Goal: Task Accomplishment & Management: Manage account settings

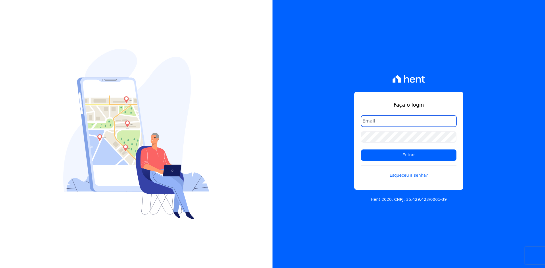
click at [390, 122] on input "email" at bounding box center [408, 121] width 95 height 11
type input "matheaus@celinaguimaraes.com.br"
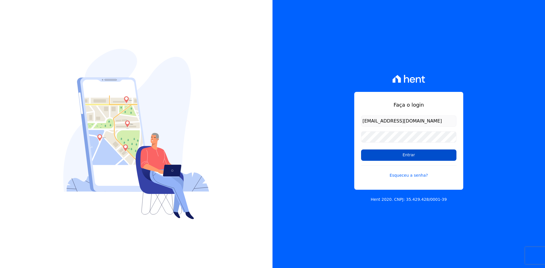
click at [388, 153] on input "Entrar" at bounding box center [408, 155] width 95 height 11
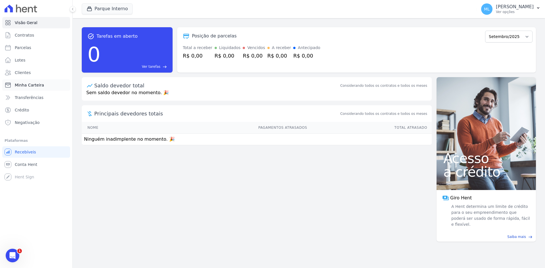
click at [49, 82] on link "Minha Carteira" at bounding box center [36, 84] width 68 height 11
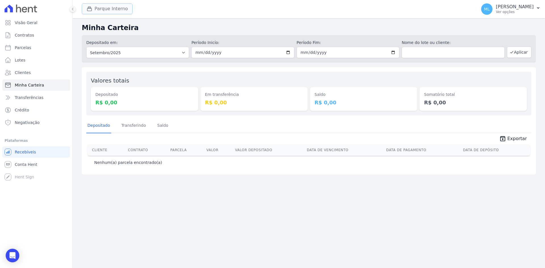
click at [107, 11] on button "Parque Interno" at bounding box center [107, 8] width 51 height 11
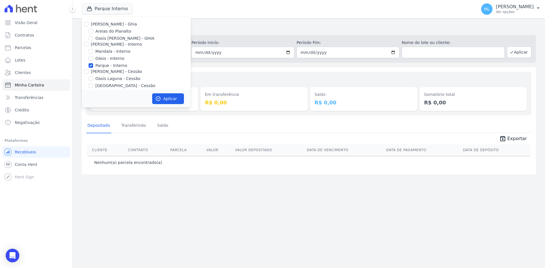
click at [106, 65] on label "Parque - Interno" at bounding box center [111, 66] width 32 height 6
click at [93, 65] on input "Parque - Interno" at bounding box center [91, 65] width 5 height 5
checkbox input "false"
click at [109, 31] on label "Areias do Planalto" at bounding box center [113, 31] width 36 height 6
click at [93, 31] on input "Areias do Planalto" at bounding box center [91, 31] width 5 height 5
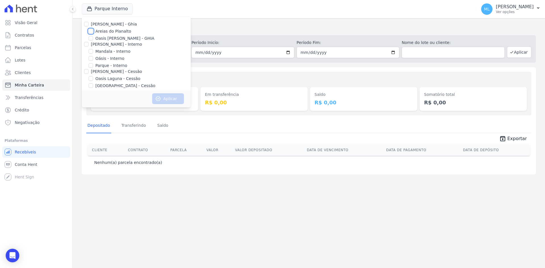
checkbox input "true"
click at [165, 99] on button "Aplicar" at bounding box center [168, 98] width 32 height 11
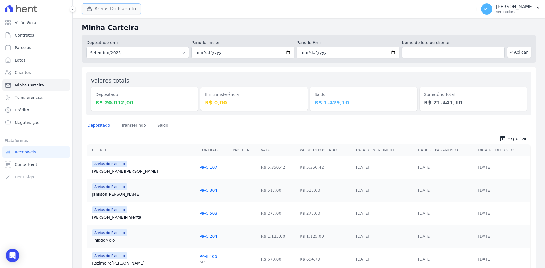
click at [131, 13] on button "Areias Do Planalto" at bounding box center [111, 8] width 59 height 11
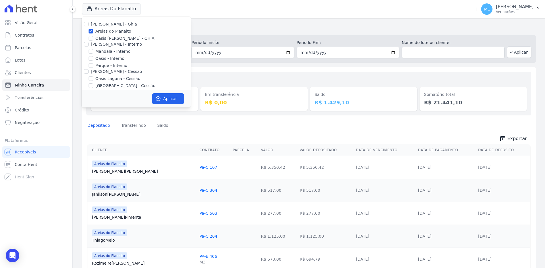
drag, startPoint x: 228, startPoint y: 67, endPoint x: 237, endPoint y: 68, distance: 8.3
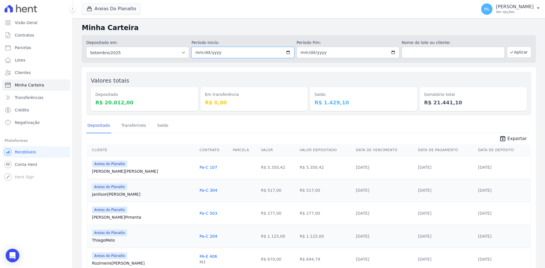
click at [284, 53] on input "2025-09-01" at bounding box center [242, 52] width 103 height 11
click at [287, 53] on input "2025-09-01" at bounding box center [242, 52] width 103 height 11
type input "[DATE]"
click at [390, 52] on input "2025-09-30" at bounding box center [348, 52] width 103 height 11
type input "[DATE]"
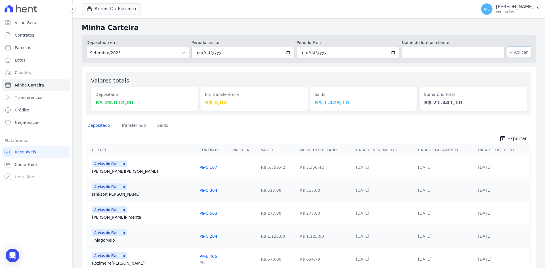
click at [513, 52] on button "Aplicar" at bounding box center [519, 52] width 24 height 11
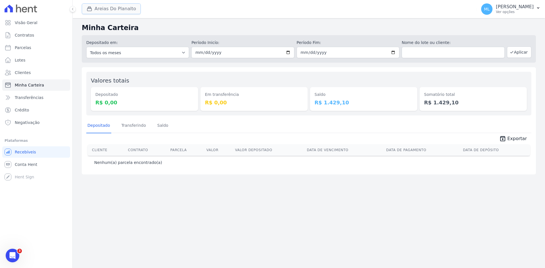
click at [122, 10] on button "Areias Do Planalto" at bounding box center [111, 8] width 59 height 11
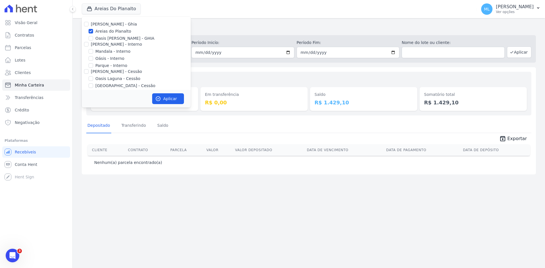
click at [117, 32] on label "Areias do Planalto" at bounding box center [113, 31] width 36 height 6
click at [93, 32] on input "Areias do Planalto" at bounding box center [91, 31] width 5 height 5
checkbox input "false"
click at [108, 65] on label "Parque - Interno" at bounding box center [111, 66] width 32 height 6
click at [93, 65] on input "Parque - Interno" at bounding box center [91, 65] width 5 height 5
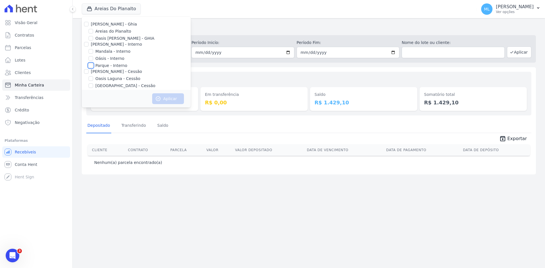
checkbox input "true"
click at [164, 97] on button "Aplicar" at bounding box center [168, 98] width 32 height 11
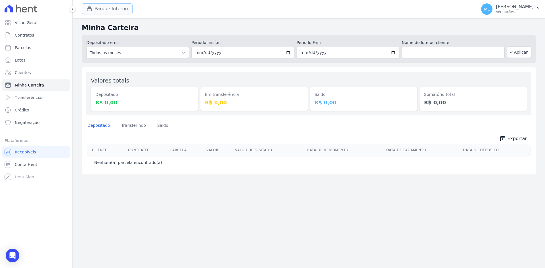
click at [114, 9] on button "Parque Interno" at bounding box center [107, 8] width 51 height 11
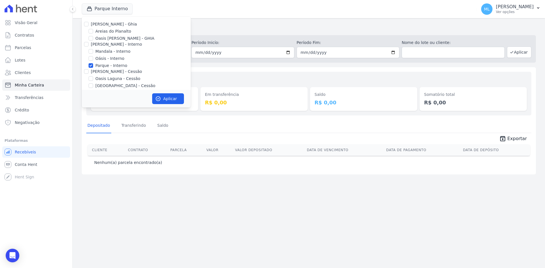
click at [104, 67] on label "Parque - Interno" at bounding box center [111, 66] width 32 height 6
click at [93, 67] on input "Parque - Interno" at bounding box center [91, 65] width 5 height 5
checkbox input "false"
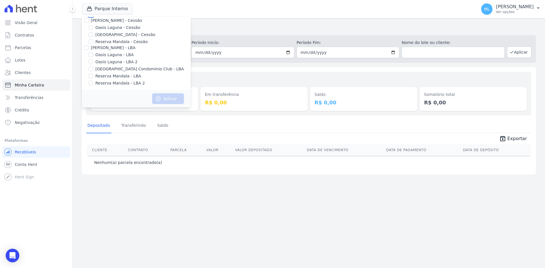
scroll to position [52, 0]
click at [106, 35] on label "[GEOGRAPHIC_DATA] - Cessão" at bounding box center [125, 34] width 60 height 6
click at [93, 35] on input "[GEOGRAPHIC_DATA] - Cessão" at bounding box center [91, 34] width 5 height 5
checkbox input "true"
click at [155, 97] on icon "button" at bounding box center [158, 99] width 6 height 6
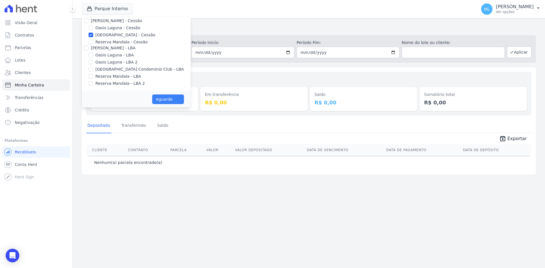
scroll to position [51, 0]
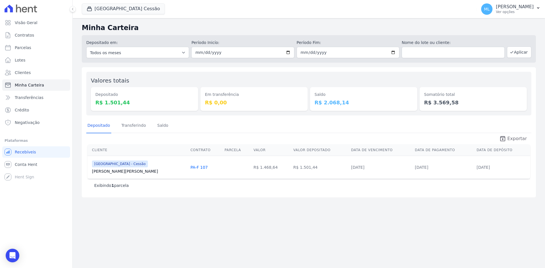
click at [506, 137] on icon "unarchive" at bounding box center [502, 138] width 7 height 7
click at [145, 11] on button "Parque Do Planalto Cessão" at bounding box center [123, 8] width 83 height 11
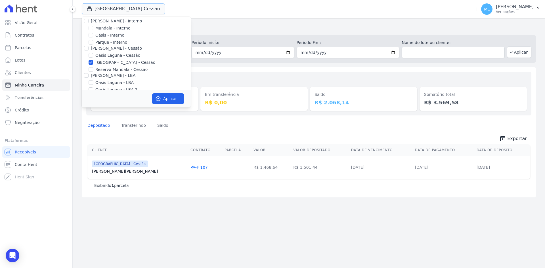
scroll to position [52, 0]
click at [234, 68] on div "Valores totais Depositado R$ 1.501,44 Em transferência R$ 0,00 Saldo R$ 2.068,1…" at bounding box center [309, 132] width 454 height 130
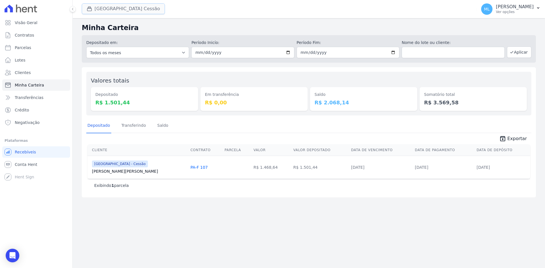
click at [140, 9] on button "Parque Do Planalto Cessão" at bounding box center [123, 8] width 83 height 11
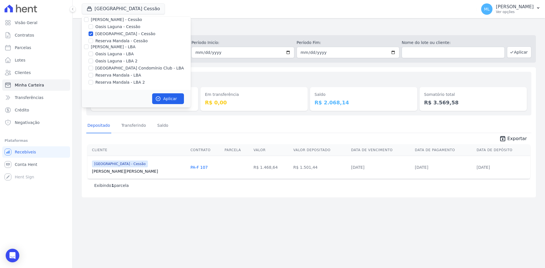
click at [117, 34] on label "[GEOGRAPHIC_DATA] - Cessão" at bounding box center [125, 34] width 60 height 6
click at [93, 34] on input "[GEOGRAPHIC_DATA] - Cessão" at bounding box center [91, 34] width 5 height 5
checkbox input "false"
click at [126, 70] on label "[GEOGRAPHIC_DATA] Condomínio Club - LBA" at bounding box center [139, 68] width 89 height 6
click at [93, 70] on input "[GEOGRAPHIC_DATA] Condomínio Club - LBA" at bounding box center [91, 68] width 5 height 5
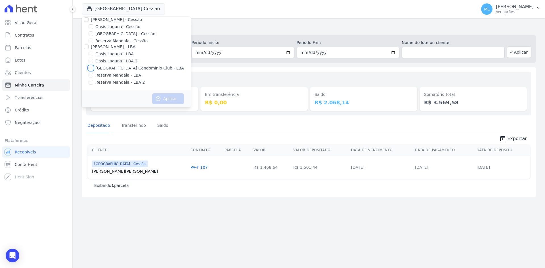
checkbox input "true"
click at [176, 105] on div "Aplicar" at bounding box center [136, 99] width 109 height 18
click at [177, 101] on button "Aplicar" at bounding box center [168, 98] width 32 height 11
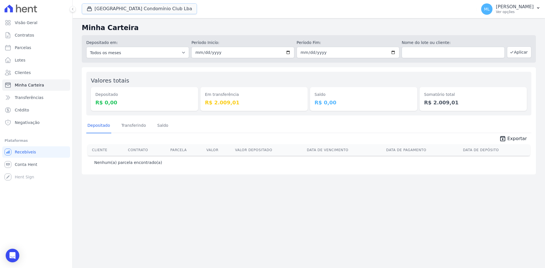
drag, startPoint x: 106, startPoint y: 11, endPoint x: 119, endPoint y: 21, distance: 16.4
click at [107, 11] on button "Parque Do Planalto Condomínio Club Lba" at bounding box center [139, 8] width 115 height 11
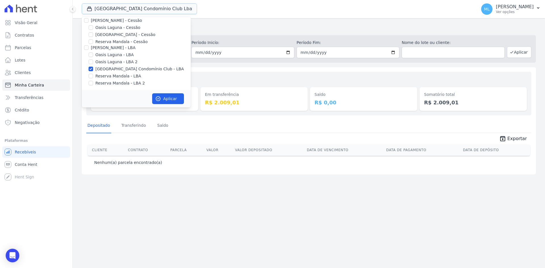
scroll to position [52, 0]
click at [124, 68] on label "[GEOGRAPHIC_DATA] Condomínio Club - LBA" at bounding box center [139, 68] width 89 height 6
click at [93, 68] on input "[GEOGRAPHIC_DATA] Condomínio Club - LBA" at bounding box center [91, 68] width 5 height 5
click at [157, 68] on label "[GEOGRAPHIC_DATA] Condomínio Club - LBA" at bounding box center [139, 68] width 89 height 6
click at [93, 68] on input "[GEOGRAPHIC_DATA] Condomínio Club - LBA" at bounding box center [91, 68] width 5 height 5
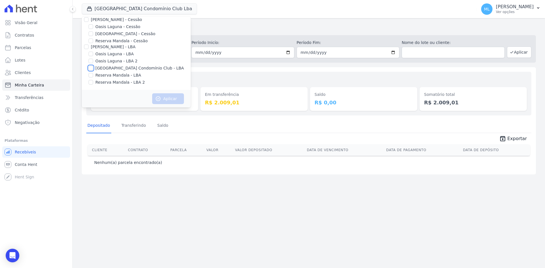
checkbox input "true"
click at [173, 96] on button "Aplicar" at bounding box center [168, 98] width 32 height 11
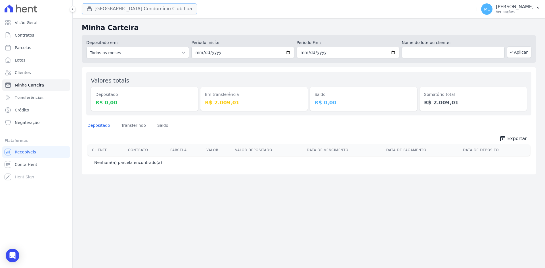
click at [131, 10] on button "Parque Do Planalto Condomínio Club Lba" at bounding box center [139, 8] width 115 height 11
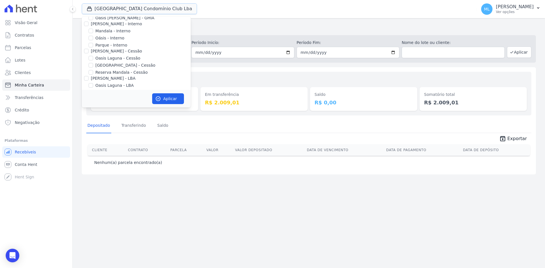
scroll to position [52, 0]
drag, startPoint x: 133, startPoint y: 66, endPoint x: 139, endPoint y: 68, distance: 5.9
click at [134, 67] on label "[GEOGRAPHIC_DATA] Condomínio Club - LBA" at bounding box center [139, 68] width 89 height 6
click at [151, 68] on label "[GEOGRAPHIC_DATA] Condomínio Club - LBA" at bounding box center [139, 68] width 89 height 6
click at [93, 68] on input "[GEOGRAPHIC_DATA] Condomínio Club - LBA" at bounding box center [91, 68] width 5 height 5
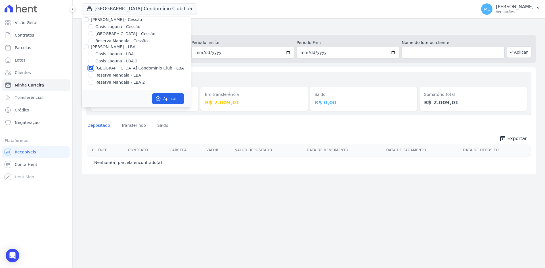
checkbox input "false"
click at [235, 84] on div "Em transferência R$ 2.009,01" at bounding box center [253, 93] width 107 height 35
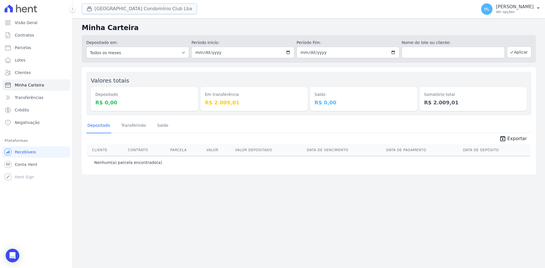
click at [101, 9] on button "Parque Do Planalto Condomínio Club Lba" at bounding box center [139, 8] width 115 height 11
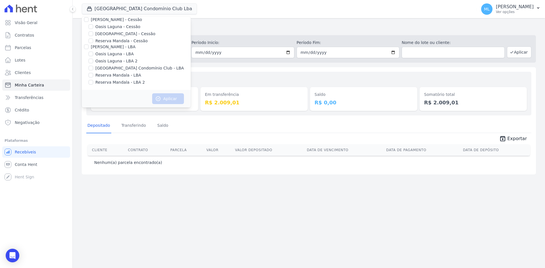
drag, startPoint x: 231, startPoint y: 71, endPoint x: 238, endPoint y: 81, distance: 12.6
click at [232, 71] on div "Valores totais Depositado R$ 0,00 Em transferência R$ 2.009,01 Saldo R$ 0,00 So…" at bounding box center [309, 120] width 454 height 107
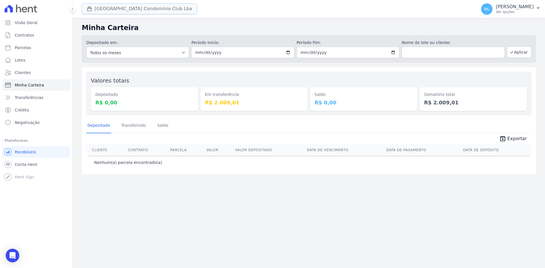
click at [130, 12] on button "Parque Do Planalto Condomínio Club Lba" at bounding box center [139, 8] width 115 height 11
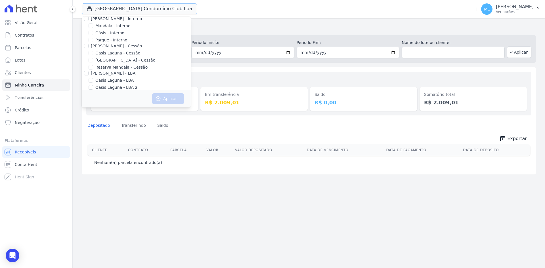
scroll to position [0, 0]
click at [113, 31] on label "Areias do Planalto" at bounding box center [113, 31] width 36 height 6
click at [93, 31] on input "Areias do Planalto" at bounding box center [91, 31] width 5 height 5
checkbox input "true"
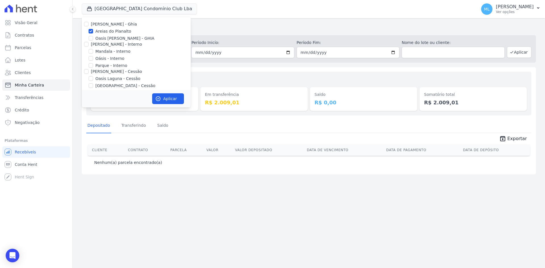
click at [110, 64] on label "Parque - Interno" at bounding box center [111, 66] width 32 height 6
click at [93, 64] on input "Parque - Interno" at bounding box center [91, 65] width 5 height 5
checkbox input "true"
click at [108, 33] on label "[GEOGRAPHIC_DATA] - Cessão" at bounding box center [125, 34] width 60 height 6
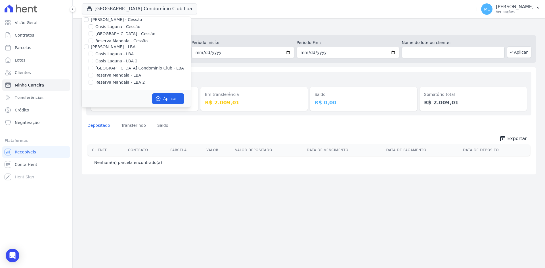
click at [93, 33] on input "[GEOGRAPHIC_DATA] - Cessão" at bounding box center [91, 34] width 5 height 5
checkbox input "true"
click at [115, 69] on label "[GEOGRAPHIC_DATA] Condomínio Club - LBA" at bounding box center [139, 68] width 89 height 6
click at [93, 69] on input "[GEOGRAPHIC_DATA] Condomínio Club - LBA" at bounding box center [91, 68] width 5 height 5
checkbox input "true"
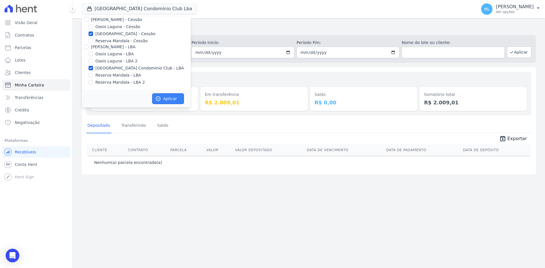
click at [169, 93] on button "Aplicar" at bounding box center [168, 98] width 32 height 11
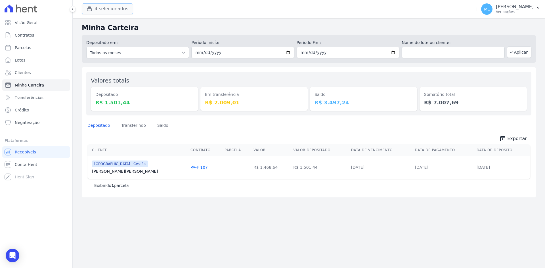
click at [120, 11] on button "4 selecionados" at bounding box center [107, 8] width 51 height 11
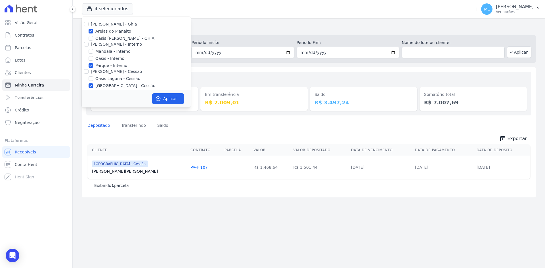
click at [257, 80] on div "Em transferência R$ 2.009,01" at bounding box center [253, 93] width 107 height 35
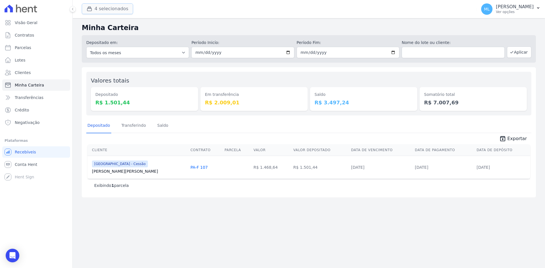
click at [112, 8] on button "4 selecionados" at bounding box center [107, 8] width 51 height 11
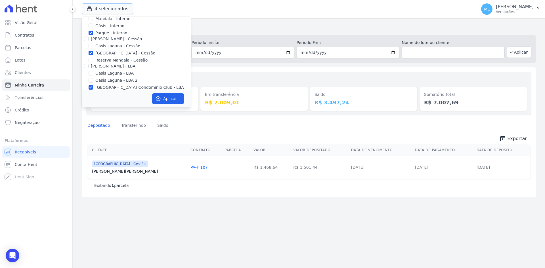
scroll to position [24, 0]
click at [101, 42] on label "Parque - Interno" at bounding box center [111, 42] width 32 height 6
click at [93, 42] on input "Parque - Interno" at bounding box center [91, 42] width 5 height 5
checkbox input "false"
click at [105, 62] on label "[GEOGRAPHIC_DATA] - Cessão" at bounding box center [125, 62] width 60 height 6
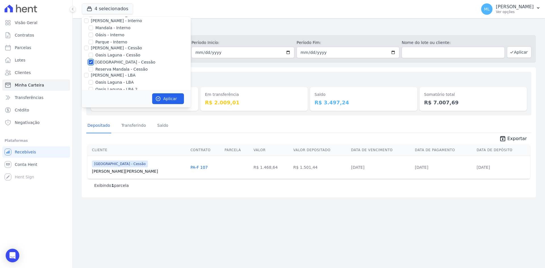
click at [93, 62] on input "[GEOGRAPHIC_DATA] - Cessão" at bounding box center [91, 62] width 5 height 5
checkbox input "false"
click at [102, 67] on label "[GEOGRAPHIC_DATA] Condomínio Club - LBA" at bounding box center [139, 68] width 89 height 6
click at [93, 67] on input "[GEOGRAPHIC_DATA] Condomínio Club - LBA" at bounding box center [91, 68] width 5 height 5
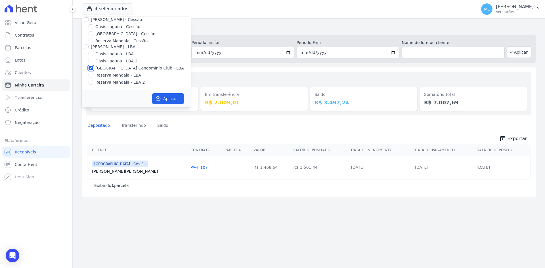
checkbox input "false"
click at [102, 31] on label "Areias do Planalto" at bounding box center [113, 31] width 36 height 6
click at [93, 31] on input "Areias do Planalto" at bounding box center [91, 31] width 5 height 5
checkbox input "false"
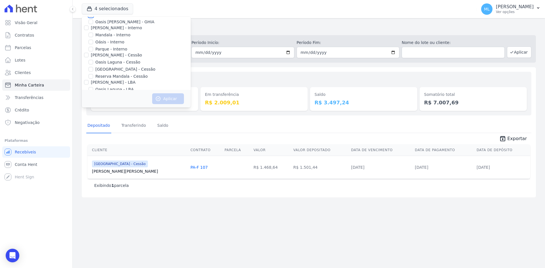
scroll to position [52, 0]
click at [116, 76] on label "Reserva Mandala - LBA" at bounding box center [118, 75] width 46 height 6
click at [93, 76] on input "Reserva Mandala - LBA" at bounding box center [91, 75] width 5 height 5
checkbox input "true"
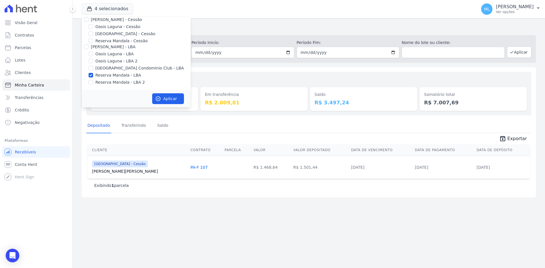
click at [118, 83] on label "Reserva Mandala - LBA 2" at bounding box center [119, 82] width 49 height 6
click at [93, 83] on input "Reserva Mandala - LBA 2" at bounding box center [91, 82] width 5 height 5
checkbox input "true"
click at [168, 97] on button "Aplicar" at bounding box center [168, 98] width 32 height 11
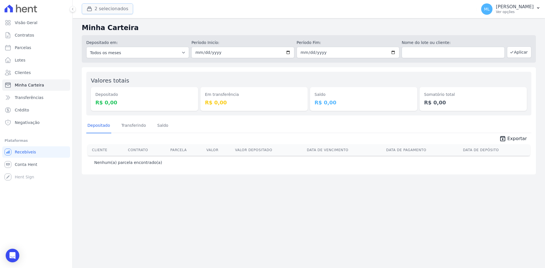
click at [117, 11] on button "2 selecionados" at bounding box center [107, 8] width 51 height 11
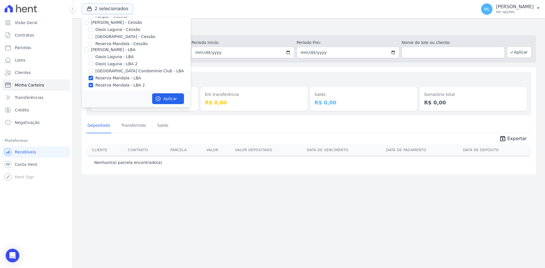
scroll to position [52, 0]
click at [106, 40] on label "Reserva Mandala - Cessão" at bounding box center [121, 41] width 52 height 6
click at [93, 40] on input "Reserva Mandala - Cessão" at bounding box center [91, 41] width 5 height 5
checkbox input "true"
click at [169, 93] on div "Aplicar" at bounding box center [136, 99] width 109 height 18
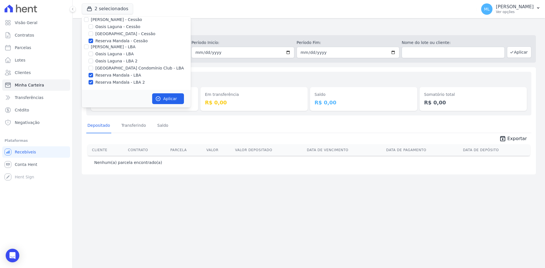
click at [116, 77] on label "Reserva Mandala - LBA" at bounding box center [118, 75] width 46 height 6
click at [93, 77] on input "Reserva Mandala - LBA" at bounding box center [91, 75] width 5 height 5
checkbox input "false"
click at [116, 81] on label "Reserva Mandala - LBA 2" at bounding box center [119, 82] width 49 height 6
click at [93, 81] on input "Reserva Mandala - LBA 2" at bounding box center [91, 82] width 5 height 5
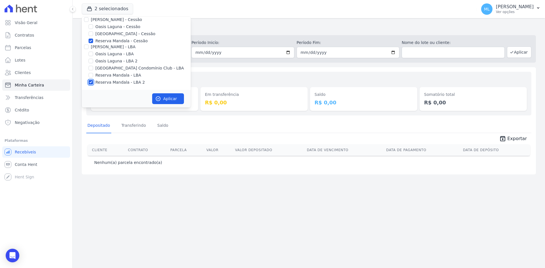
checkbox input "false"
click at [162, 91] on div "Aplicar" at bounding box center [136, 99] width 109 height 18
click at [164, 95] on button "Aplicar" at bounding box center [168, 98] width 32 height 11
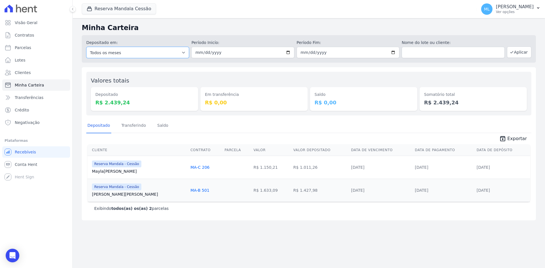
click at [120, 56] on select "Todos os meses Maio/2024 Junho/2024 Julho/2024 Agosto/2024 Setembro/2024 Outubr…" at bounding box center [137, 52] width 103 height 11
click at [150, 35] on div "Depositado em: Todos os meses Maio/2024 Junho/2024 Julho/2024 Agosto/2024 Setem…" at bounding box center [309, 48] width 454 height 30
click at [119, 10] on button "Reserva Mandala Cessão" at bounding box center [119, 8] width 74 height 11
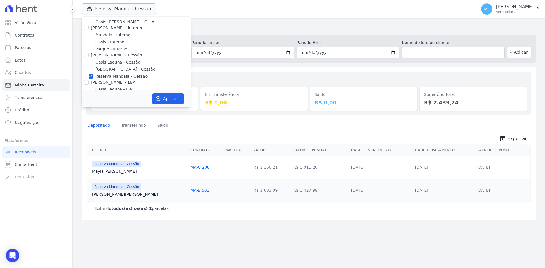
scroll to position [52, 0]
click at [104, 42] on label "Reserva Mandala - Cessão" at bounding box center [121, 41] width 52 height 6
click at [93, 42] on input "Reserva Mandala - Cessão" at bounding box center [91, 41] width 5 height 5
checkbox input "false"
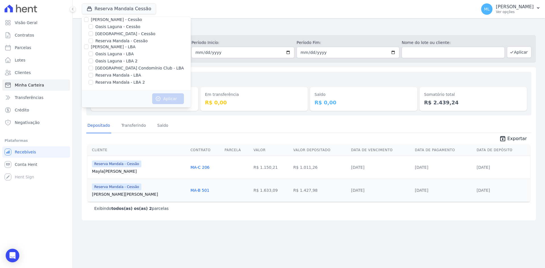
drag, startPoint x: 108, startPoint y: 73, endPoint x: 110, endPoint y: 79, distance: 6.5
click at [108, 74] on label "Reserva Mandala - LBA" at bounding box center [118, 75] width 46 height 6
click at [93, 74] on input "Reserva Mandala - LBA" at bounding box center [91, 75] width 5 height 5
checkbox input "true"
click at [110, 82] on label "Reserva Mandala - LBA 2" at bounding box center [119, 82] width 49 height 6
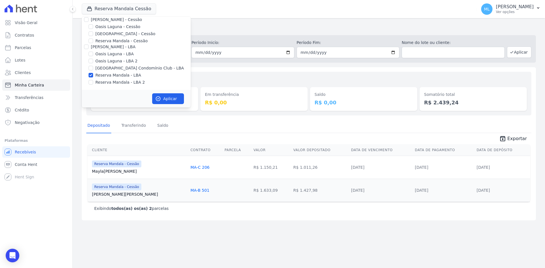
click at [93, 82] on input "Reserva Mandala - LBA 2" at bounding box center [91, 82] width 5 height 5
checkbox input "true"
click at [158, 93] on div "Aplicar" at bounding box center [136, 99] width 109 height 18
click at [162, 99] on button "Aplicar" at bounding box center [168, 98] width 32 height 11
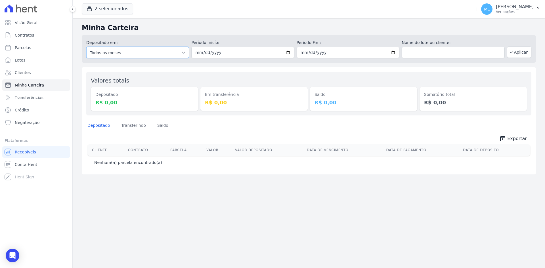
click at [129, 49] on select "Todos os meses Fevereiro/2024 Março/2024 Abril/2024 Maio/2024 Junho/2024 Julho/…" at bounding box center [137, 52] width 103 height 11
click at [220, 62] on div "Minha Carteira Depositado em: Todos os meses Fevereiro/2024 Março/2024 Abril/20…" at bounding box center [309, 143] width 472 height 250
click at [125, 10] on button "2 selecionados" at bounding box center [107, 8] width 51 height 11
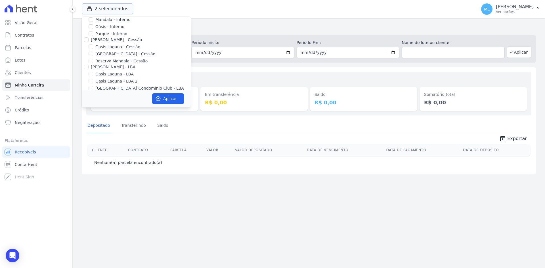
scroll to position [52, 0]
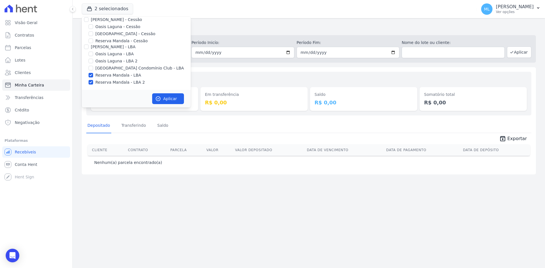
drag, startPoint x: 111, startPoint y: 74, endPoint x: 111, endPoint y: 78, distance: 4.3
click at [111, 75] on label "Reserva Mandala - LBA" at bounding box center [118, 75] width 46 height 6
click at [93, 75] on input "Reserva Mandala - LBA" at bounding box center [91, 75] width 5 height 5
checkbox input "false"
click at [113, 82] on label "Reserva Mandala - LBA 2" at bounding box center [119, 82] width 49 height 6
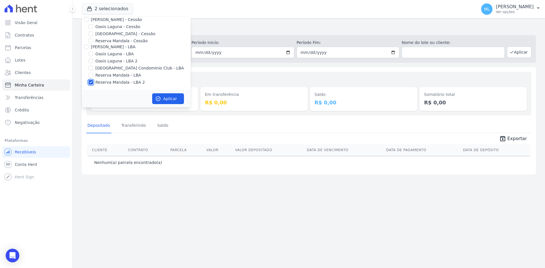
click at [93, 82] on input "Reserva Mandala - LBA 2" at bounding box center [91, 82] width 5 height 5
checkbox input "false"
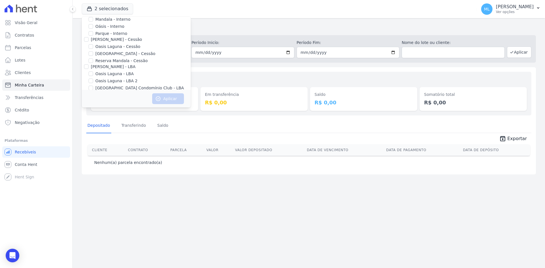
scroll to position [24, 0]
click at [112, 68] on label "Reserva Mandala - Cessão" at bounding box center [121, 69] width 52 height 6
click at [93, 68] on input "Reserva Mandala - Cessão" at bounding box center [91, 69] width 5 height 5
checkbox input "true"
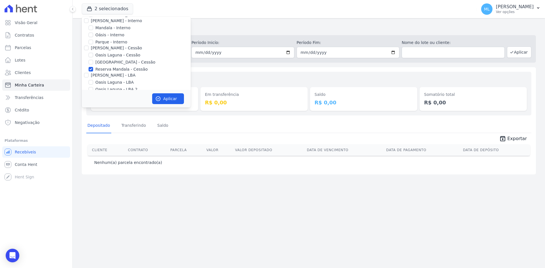
click at [154, 91] on div "Aplicar" at bounding box center [136, 99] width 109 height 18
click at [159, 97] on icon "button" at bounding box center [158, 99] width 6 height 6
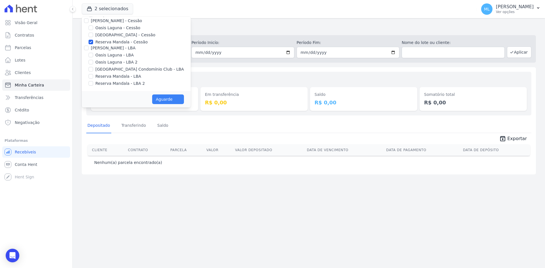
scroll to position [51, 0]
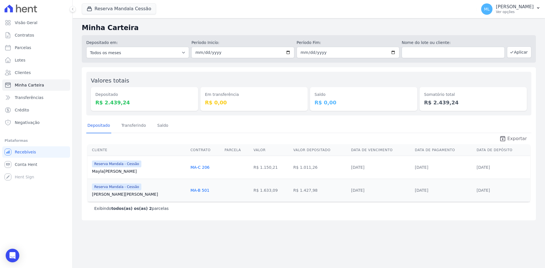
click at [515, 136] on span "Exportar" at bounding box center [517, 138] width 20 height 7
click at [252, 79] on div "Em transferência R$ 0,00" at bounding box center [253, 93] width 107 height 35
click at [143, 10] on button "Reserva Mandala Cessão" at bounding box center [119, 8] width 74 height 11
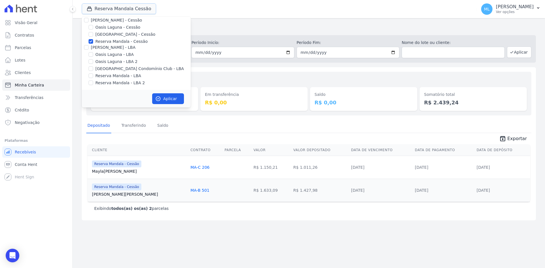
scroll to position [52, 0]
click at [112, 39] on label "Reserva Mandala - Cessão" at bounding box center [121, 41] width 52 height 6
click at [93, 39] on input "Reserva Mandala - Cessão" at bounding box center [91, 41] width 5 height 5
checkbox input "false"
drag, startPoint x: 118, startPoint y: 74, endPoint x: 118, endPoint y: 78, distance: 4.5
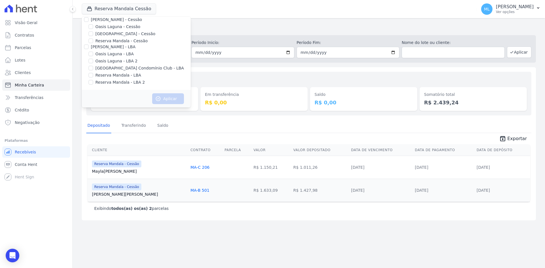
click at [118, 74] on label "Reserva Mandala - LBA" at bounding box center [118, 75] width 46 height 6
click at [93, 74] on input "Reserva Mandala - LBA" at bounding box center [91, 75] width 5 height 5
checkbox input "true"
click at [118, 83] on label "Reserva Mandala - LBA 2" at bounding box center [119, 82] width 49 height 6
click at [93, 83] on input "Reserva Mandala - LBA 2" at bounding box center [91, 82] width 5 height 5
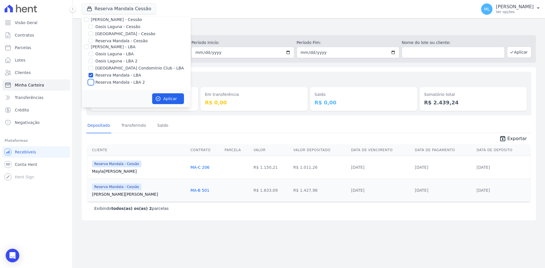
checkbox input "true"
click at [152, 87] on div "Celina Guimaraes - Ghia Areias do Planalto Oasis Celina Guimaraes - GHIA Celina…" at bounding box center [136, 27] width 109 height 125
click at [152, 88] on div "Celina Guimaraes - Ghia Areias do Planalto Oasis Celina Guimaraes - GHIA Celina…" at bounding box center [136, 27] width 109 height 125
click at [129, 42] on label "Reserva Mandala - Cessão" at bounding box center [121, 41] width 52 height 6
click at [93, 42] on input "Reserva Mandala - Cessão" at bounding box center [91, 41] width 5 height 5
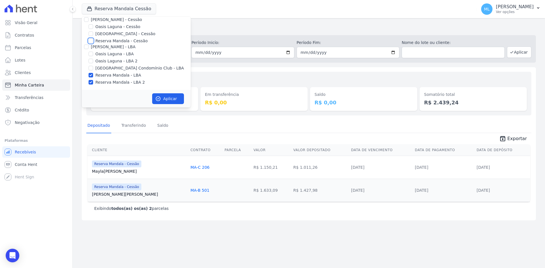
checkbox input "true"
click at [159, 87] on div "Celina Guimaraes - Ghia Areias do Planalto Oasis Celina Guimaraes - GHIA Celina…" at bounding box center [136, 27] width 109 height 125
click at [165, 96] on button "Aplicar" at bounding box center [168, 98] width 32 height 11
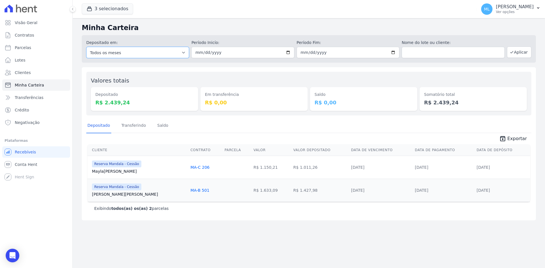
click at [165, 52] on select "Todos os meses Fevereiro/2024 Março/2024 Abril/2024 Maio/2024 Junho/2024 Julho/…" at bounding box center [137, 52] width 103 height 11
click at [163, 37] on div "Depositado em: Todos os meses Fevereiro/2024 Março/2024 Abril/2024 Maio/2024 Ju…" at bounding box center [309, 49] width 454 height 28
click at [122, 11] on button "3 selecionados" at bounding box center [107, 8] width 51 height 11
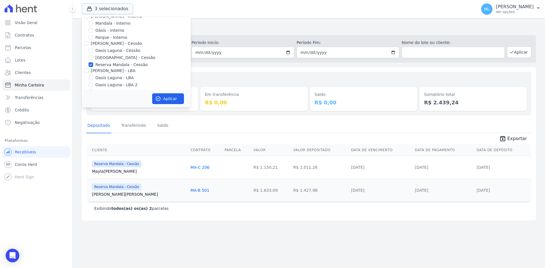
scroll to position [28, 0]
click at [107, 22] on label "Mandala - Interno" at bounding box center [112, 23] width 35 height 6
click at [93, 22] on input "Mandala - Interno" at bounding box center [91, 23] width 5 height 5
checkbox input "true"
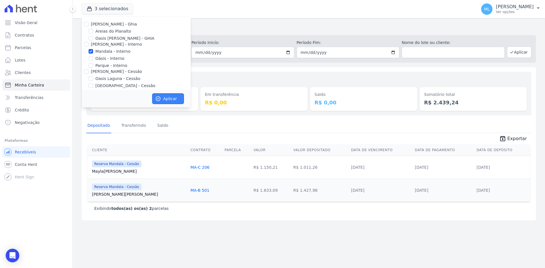
click at [172, 94] on button "Aplicar" at bounding box center [168, 98] width 32 height 11
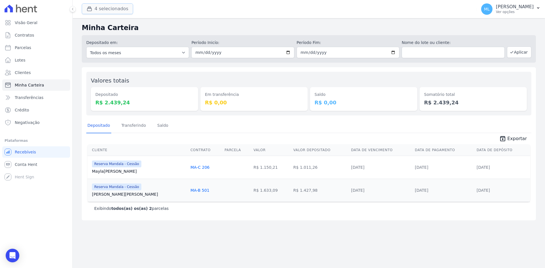
drag, startPoint x: 171, startPoint y: 93, endPoint x: 122, endPoint y: 7, distance: 98.1
click at [122, 7] on button "4 selecionados" at bounding box center [107, 8] width 51 height 11
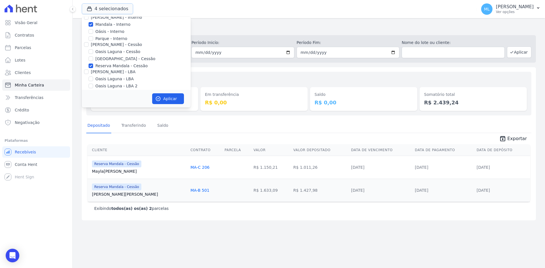
scroll to position [52, 0]
click at [120, 76] on label "Reserva Mandala - LBA" at bounding box center [118, 75] width 46 height 6
click at [93, 76] on input "Reserva Mandala - LBA" at bounding box center [91, 75] width 5 height 5
checkbox input "false"
click at [119, 83] on label "Reserva Mandala - LBA 2" at bounding box center [119, 82] width 49 height 6
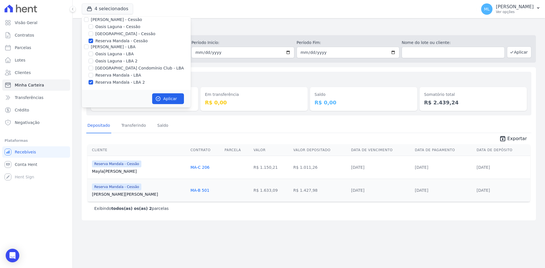
click at [93, 83] on input "Reserva Mandala - LBA 2" at bounding box center [91, 82] width 5 height 5
checkbox input "false"
click at [105, 55] on div "Celina Guimaraes - Ghia Areias do Planalto Oasis Celina Guimaraes - GHIA Celina…" at bounding box center [136, 79] width 109 height 125
click at [112, 53] on label "Mandala - Interno" at bounding box center [112, 52] width 35 height 6
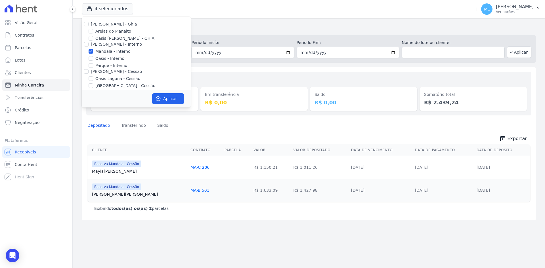
click at [93, 53] on input "Mandala - Interno" at bounding box center [91, 51] width 5 height 5
checkbox input "false"
click at [156, 96] on button "Aplicar" at bounding box center [168, 98] width 32 height 11
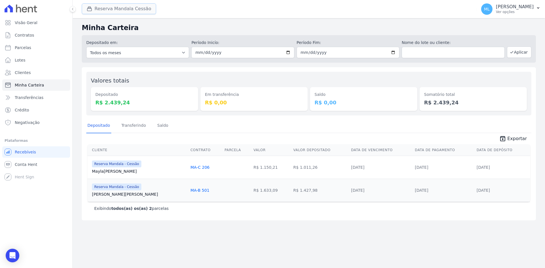
click at [118, 5] on button "Reserva Mandala Cessão" at bounding box center [119, 8] width 74 height 11
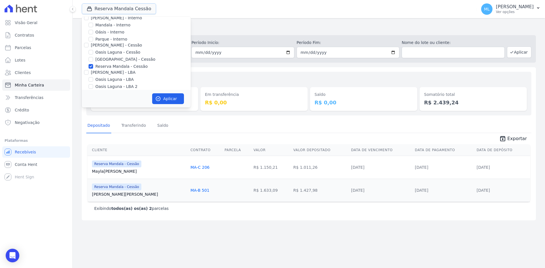
scroll to position [52, 0]
click at [107, 39] on label "Reserva Mandala - Cessão" at bounding box center [121, 41] width 52 height 6
click at [93, 39] on input "Reserva Mandala - Cessão" at bounding box center [91, 41] width 5 height 5
checkbox input "false"
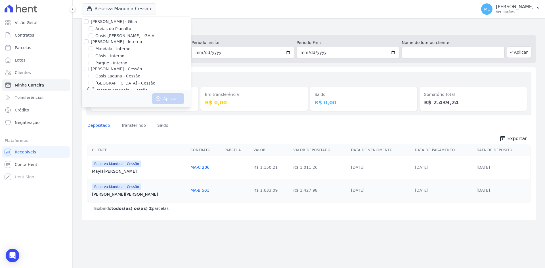
scroll to position [0, 0]
click at [111, 49] on label "Mandala - Interno" at bounding box center [112, 52] width 35 height 6
click at [93, 49] on input "Mandala - Interno" at bounding box center [91, 51] width 5 height 5
checkbox input "true"
click at [166, 96] on button "Aplicar" at bounding box center [168, 98] width 32 height 11
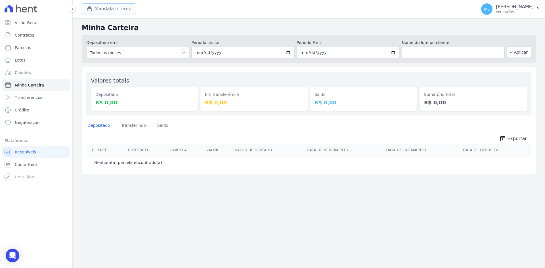
click at [125, 12] on button "Mandala Interno" at bounding box center [109, 8] width 55 height 11
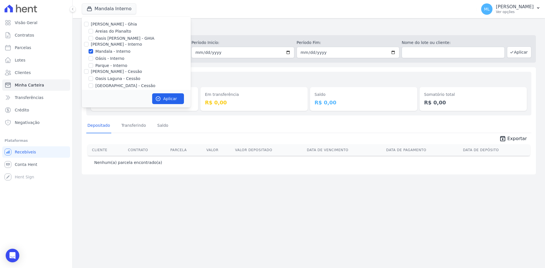
click at [108, 50] on label "Mandala - Interno" at bounding box center [112, 52] width 35 height 6
click at [93, 50] on input "Mandala - Interno" at bounding box center [91, 51] width 5 height 5
checkbox input "false"
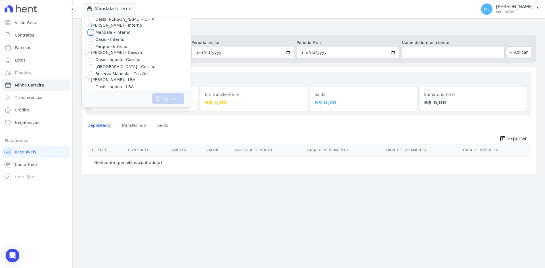
scroll to position [52, 0]
click at [119, 76] on label "Reserva Mandala - LBA" at bounding box center [118, 75] width 46 height 6
click at [93, 76] on input "Reserva Mandala - LBA" at bounding box center [91, 75] width 5 height 5
checkbox input "true"
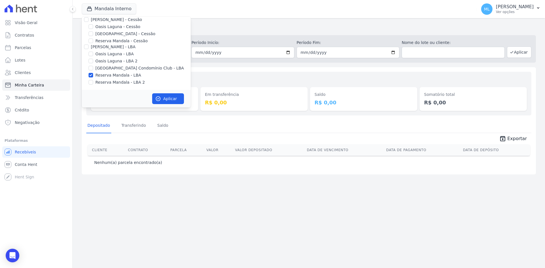
drag, startPoint x: 118, startPoint y: 85, endPoint x: 151, endPoint y: 97, distance: 34.9
click at [118, 86] on div "Celina Guimaraes - Ghia Areias do Planalto Oasis Celina Guimaraes - GHIA Celina…" at bounding box center [136, 27] width 109 height 125
click at [111, 85] on label "Reserva Mandala - LBA 2" at bounding box center [119, 82] width 49 height 6
click at [93, 85] on input "Reserva Mandala - LBA 2" at bounding box center [91, 82] width 5 height 5
checkbox input "true"
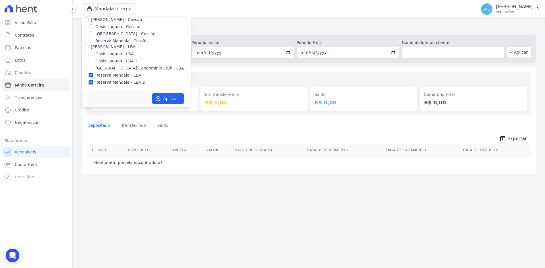
click at [173, 105] on div "Aplicar" at bounding box center [136, 99] width 109 height 18
click at [168, 100] on button "Aplicar" at bounding box center [168, 98] width 32 height 11
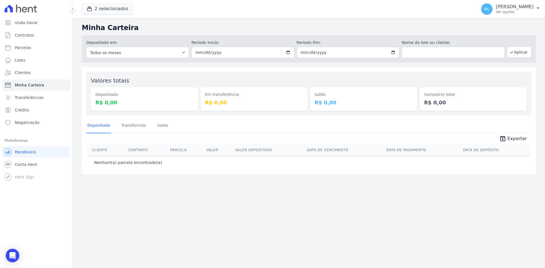
click at [190, 53] on div "Depositado em: Todos os meses Fevereiro/2024 Março/2024 Abril/2024 Maio/2024 Ju…" at bounding box center [309, 49] width 454 height 28
click at [185, 55] on select "Todos os meses Fevereiro/2024 Março/2024 Abril/2024 Maio/2024 Junho/2024 Julho/…" at bounding box center [137, 52] width 103 height 11
click at [119, 12] on button "2 selecionados" at bounding box center [107, 8] width 51 height 11
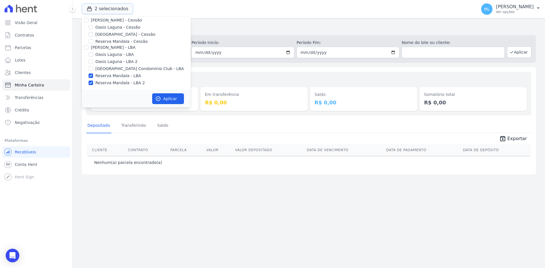
scroll to position [52, 0]
click at [127, 78] on label "Reserva Mandala - LBA" at bounding box center [118, 75] width 46 height 6
click at [93, 78] on input "Reserva Mandala - LBA" at bounding box center [91, 75] width 5 height 5
checkbox input "false"
click at [128, 84] on label "Reserva Mandala - LBA 2" at bounding box center [119, 82] width 49 height 6
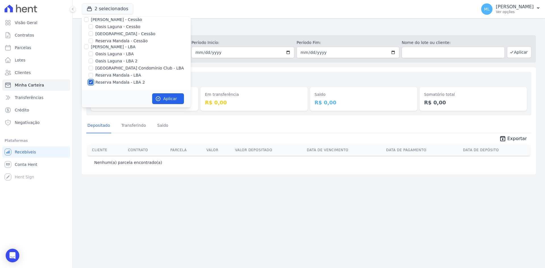
click at [93, 84] on input "Reserva Mandala - LBA 2" at bounding box center [91, 82] width 5 height 5
checkbox input "false"
click at [128, 67] on label "[GEOGRAPHIC_DATA] Condomínio Club - LBA" at bounding box center [139, 68] width 89 height 6
click at [93, 67] on input "[GEOGRAPHIC_DATA] Condomínio Club - LBA" at bounding box center [91, 68] width 5 height 5
click at [103, 68] on label "[GEOGRAPHIC_DATA] Condomínio Club - LBA" at bounding box center [139, 68] width 89 height 6
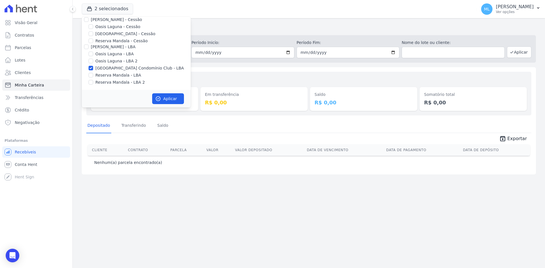
click at [93, 68] on input "[GEOGRAPHIC_DATA] Condomínio Club - LBA" at bounding box center [91, 68] width 5 height 5
checkbox input "false"
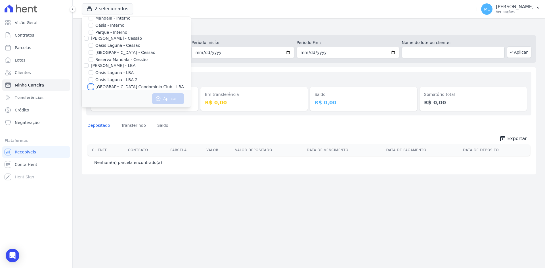
scroll to position [24, 0]
click at [107, 70] on label "Reserva Mandala - Cessão" at bounding box center [121, 69] width 52 height 6
click at [93, 70] on input "Reserva Mandala - Cessão" at bounding box center [91, 69] width 5 height 5
checkbox input "true"
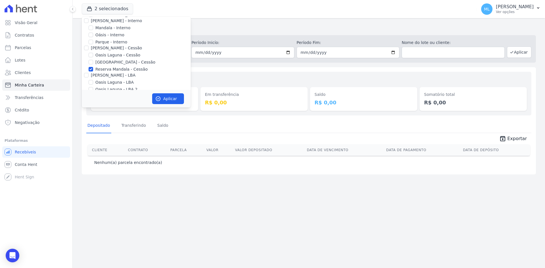
click at [110, 62] on label "[GEOGRAPHIC_DATA] - Cessão" at bounding box center [125, 62] width 60 height 6
click at [93, 62] on input "[GEOGRAPHIC_DATA] - Cessão" at bounding box center [91, 62] width 5 height 5
checkbox input "true"
click at [168, 98] on button "Aplicar" at bounding box center [168, 98] width 32 height 11
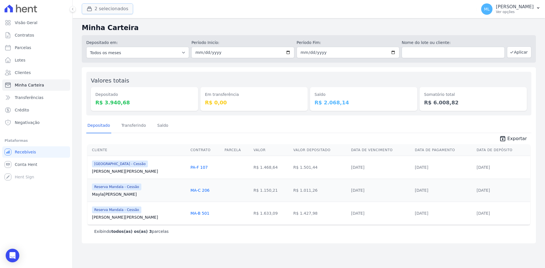
click at [111, 9] on button "2 selecionados" at bounding box center [107, 8] width 51 height 11
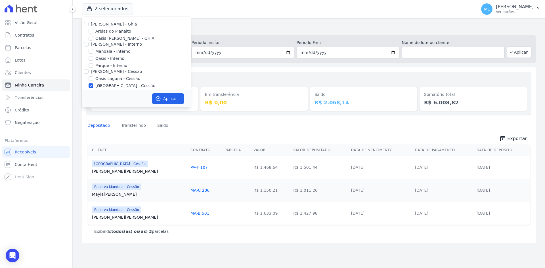
click at [258, 72] on div "Valores totais Depositado R$ 3.940,68 Em transferência R$ 0,00 Saldo R$ 2.068,1…" at bounding box center [308, 94] width 445 height 44
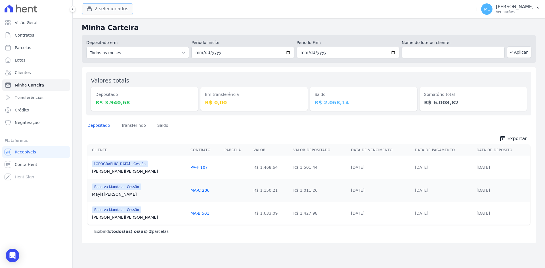
click at [121, 11] on button "2 selecionados" at bounding box center [107, 8] width 51 height 11
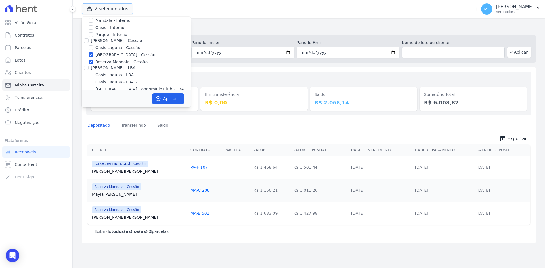
scroll to position [52, 0]
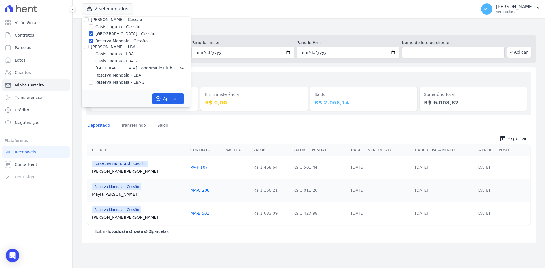
click at [110, 38] on div "Celina Guimaraes - Ghia Areias do Planalto Oasis Celina Guimaraes - GHIA Celina…" at bounding box center [136, 27] width 109 height 125
click at [111, 34] on label "[GEOGRAPHIC_DATA] - Cessão" at bounding box center [125, 34] width 60 height 6
click at [93, 34] on input "[GEOGRAPHIC_DATA] - Cessão" at bounding box center [91, 34] width 5 height 5
checkbox input "false"
click at [113, 41] on label "Reserva Mandala - Cessão" at bounding box center [121, 41] width 52 height 6
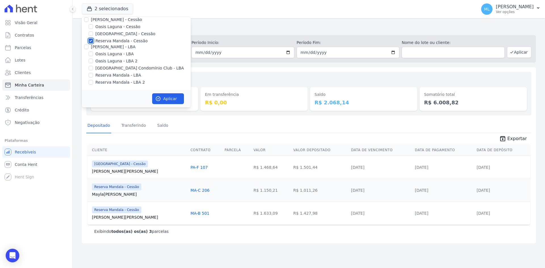
click at [93, 41] on input "Reserva Mandala - Cessão" at bounding box center [91, 41] width 5 height 5
checkbox input "false"
drag, startPoint x: 107, startPoint y: 77, endPoint x: 110, endPoint y: 86, distance: 10.2
click at [107, 77] on label "Reserva Mandala - LBA" at bounding box center [118, 75] width 46 height 6
click at [93, 77] on input "Reserva Mandala - LBA" at bounding box center [91, 75] width 5 height 5
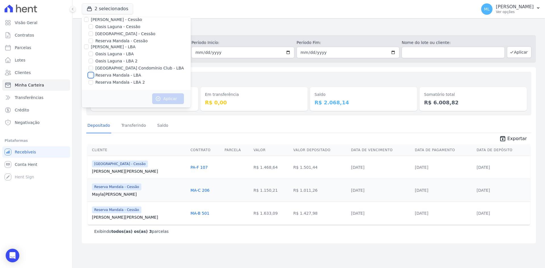
checkbox input "true"
click at [110, 87] on div "Celina Guimaraes - Ghia Areias do Planalto Oasis Celina Guimaraes - GHIA Celina…" at bounding box center [136, 27] width 109 height 125
click at [111, 82] on label "Reserva Mandala - LBA 2" at bounding box center [119, 82] width 49 height 6
click at [93, 82] on input "Reserva Mandala - LBA 2" at bounding box center [91, 82] width 5 height 5
checkbox input "true"
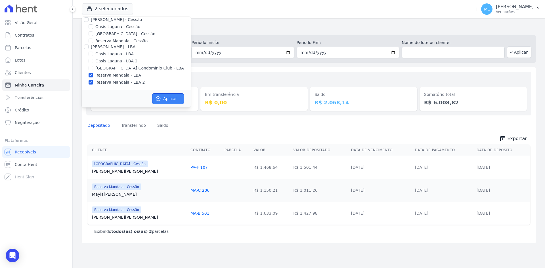
click at [164, 99] on button "Aplicar" at bounding box center [168, 98] width 32 height 11
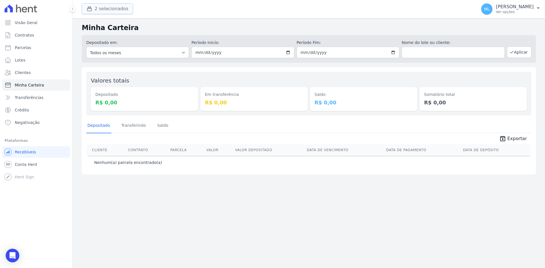
click at [123, 5] on button "2 selecionados" at bounding box center [107, 8] width 51 height 11
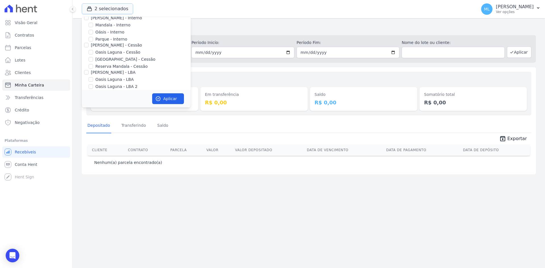
scroll to position [52, 0]
click at [112, 76] on label "Reserva Mandala - LBA" at bounding box center [118, 75] width 46 height 6
click at [93, 76] on input "Reserva Mandala - LBA" at bounding box center [91, 75] width 5 height 5
checkbox input "false"
click at [112, 83] on label "Reserva Mandala - LBA 2" at bounding box center [119, 82] width 49 height 6
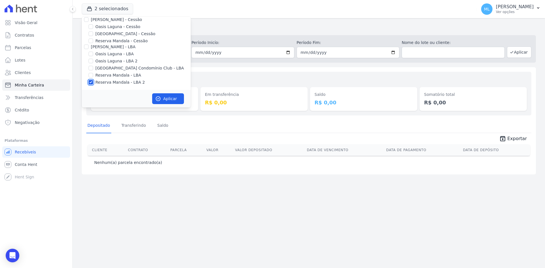
click at [93, 83] on input "Reserva Mandala - LBA 2" at bounding box center [91, 82] width 5 height 5
checkbox input "false"
click at [115, 41] on label "Reserva Mandala - Cessão" at bounding box center [121, 41] width 52 height 6
click at [93, 41] on input "Reserva Mandala - Cessão" at bounding box center [91, 41] width 5 height 5
checkbox input "true"
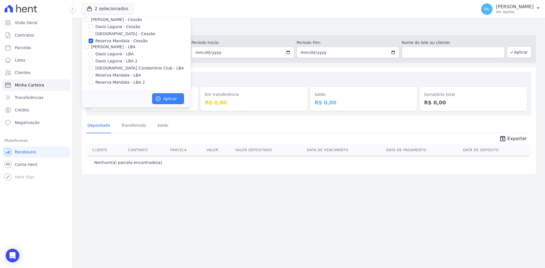
click at [162, 98] on button "Aplicar" at bounding box center [168, 98] width 32 height 11
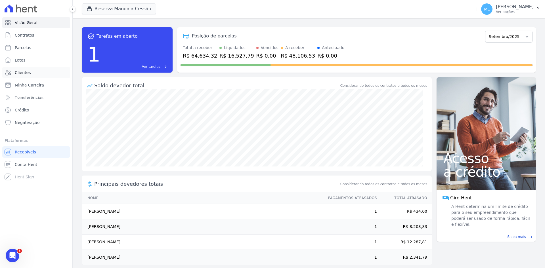
click at [45, 76] on link "Clientes" at bounding box center [36, 72] width 68 height 11
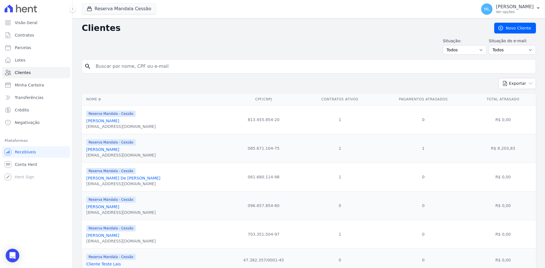
click at [179, 63] on input "search" at bounding box center [312, 66] width 441 height 11
type input "rildon pimentel"
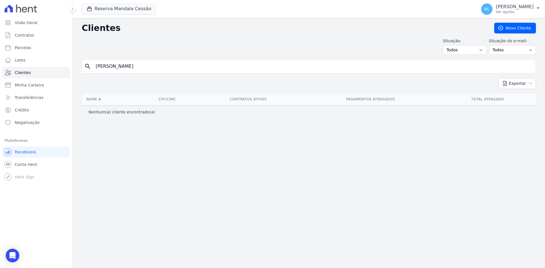
drag, startPoint x: 147, startPoint y: 69, endPoint x: 74, endPoint y: 66, distance: 73.6
click at [74, 66] on div "Clientes Novo Cliente Situação: Todos Adimplentes Inadimplentes Situação do e-m…" at bounding box center [309, 143] width 472 height 250
click at [122, 9] on button "Reserva Mandala Cessão" at bounding box center [119, 8] width 74 height 11
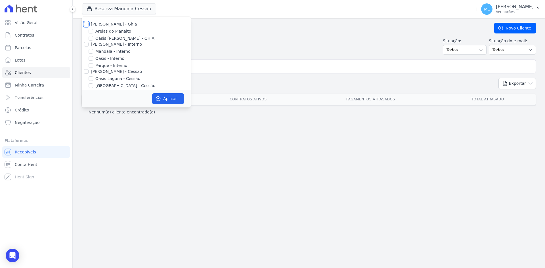
drag, startPoint x: 87, startPoint y: 25, endPoint x: 88, endPoint y: 34, distance: 9.4
click at [87, 25] on input "[PERSON_NAME] - Ghia" at bounding box center [86, 24] width 5 height 5
checkbox input "true"
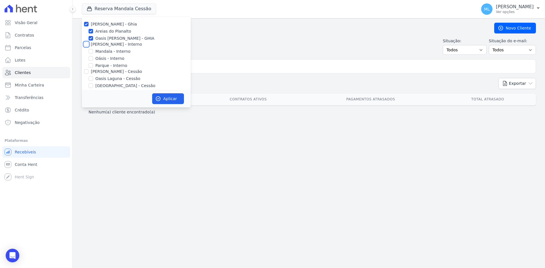
drag, startPoint x: 87, startPoint y: 43, endPoint x: 88, endPoint y: 50, distance: 7.5
click at [87, 44] on input "[PERSON_NAME] - Interno" at bounding box center [86, 44] width 5 height 5
checkbox input "true"
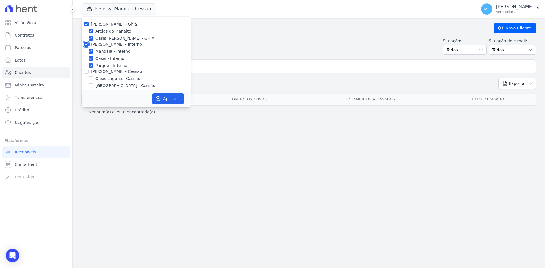
checkbox input "true"
click at [86, 68] on div "Parque - Interno" at bounding box center [136, 66] width 109 height 6
click at [87, 70] on input "[PERSON_NAME] - Cessão" at bounding box center [86, 71] width 5 height 5
checkbox input "true"
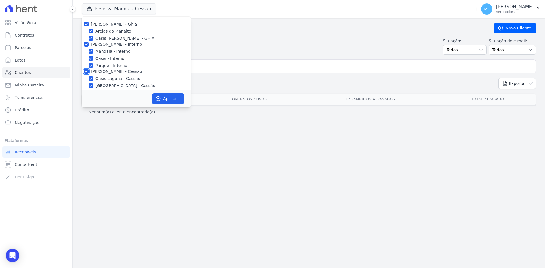
checkbox input "true"
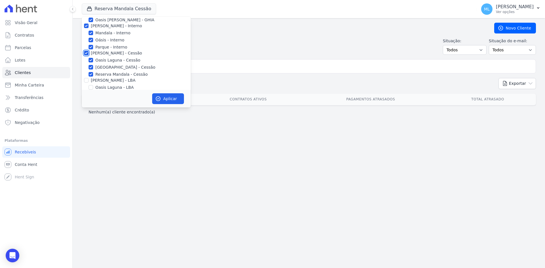
scroll to position [52, 0]
click at [87, 47] on input "[PERSON_NAME] - LBA" at bounding box center [86, 47] width 5 height 5
checkbox input "true"
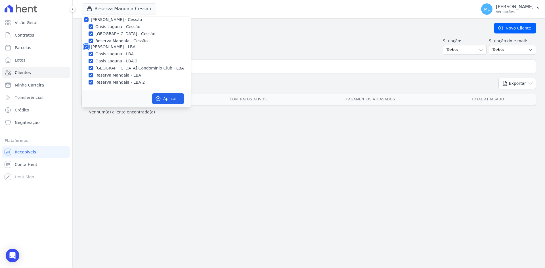
checkbox input "true"
click at [171, 99] on button "Aplicar" at bounding box center [168, 98] width 32 height 11
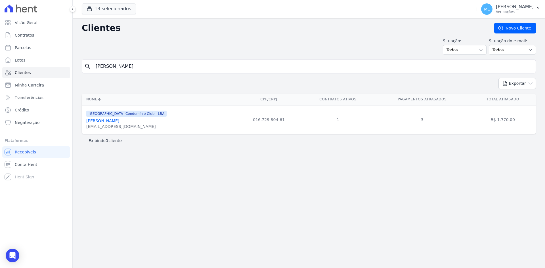
click at [211, 70] on input "rildon pimentel" at bounding box center [312, 66] width 441 height 11
click at [106, 121] on link "Rildon Pimentel Pereira" at bounding box center [102, 121] width 33 height 5
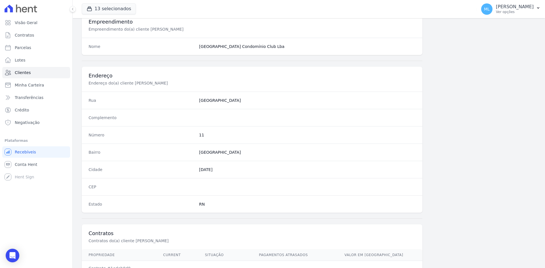
scroll to position [263, 0]
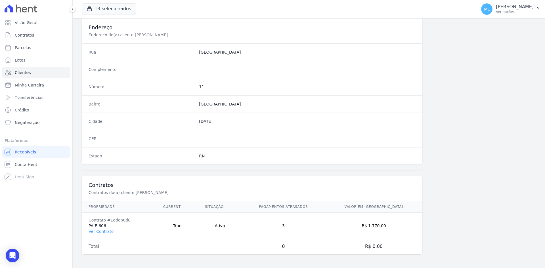
click at [109, 234] on td "Contrato #1edeb8d8 PA-E 606 Ver Contrato" at bounding box center [119, 226] width 75 height 26
click at [108, 230] on link "Ver Contrato" at bounding box center [101, 231] width 25 height 5
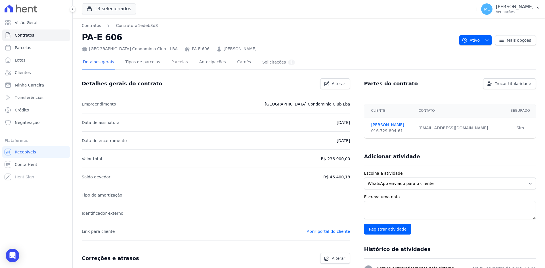
click at [171, 61] on link "Parcelas" at bounding box center [179, 62] width 19 height 15
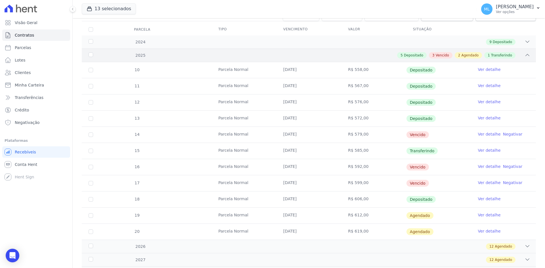
scroll to position [85, 0]
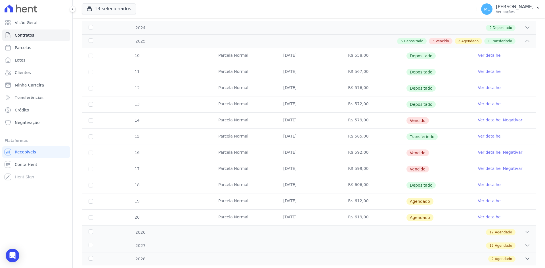
click at [484, 120] on link "Ver detalhe" at bounding box center [489, 120] width 23 height 6
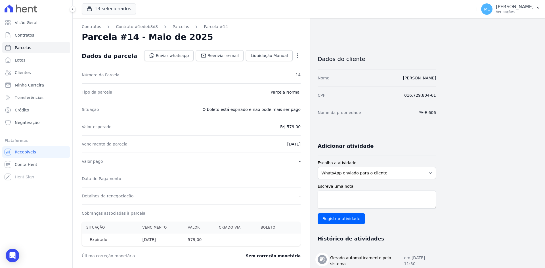
click at [301, 57] on icon "button" at bounding box center [298, 56] width 6 height 6
click at [278, 94] on link "Renegociar" at bounding box center [273, 94] width 50 height 10
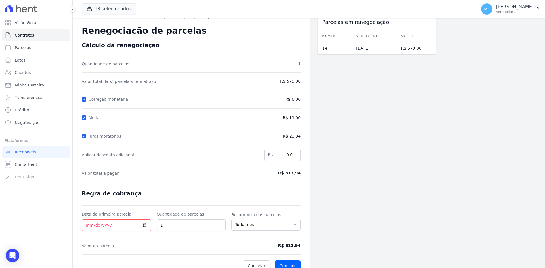
scroll to position [16, 0]
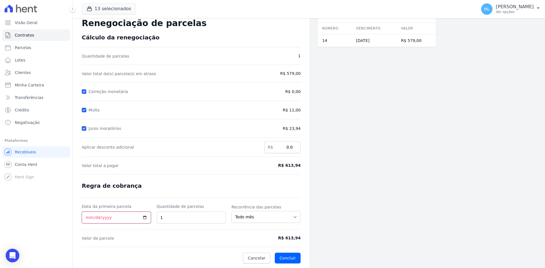
click at [87, 218] on input "Data da primeira parcela" at bounding box center [116, 218] width 69 height 12
type input "2025-09-12"
click at [175, 191] on form "Cálculo da renegociação Quantidade de parcelas 1 Valor total da(s) parcela(s) e…" at bounding box center [191, 149] width 219 height 230
click at [295, 257] on button "Concluir" at bounding box center [288, 258] width 26 height 11
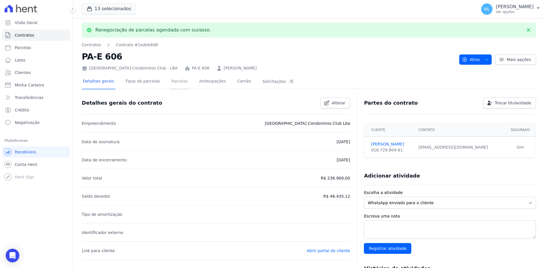
click at [176, 83] on link "Parcelas" at bounding box center [179, 81] width 19 height 15
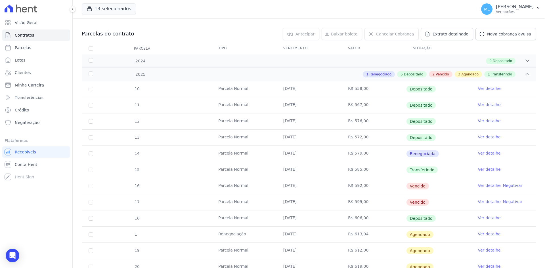
scroll to position [57, 0]
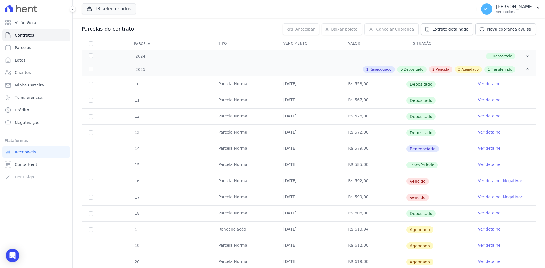
click at [491, 228] on link "Ver detalhe" at bounding box center [489, 230] width 23 height 6
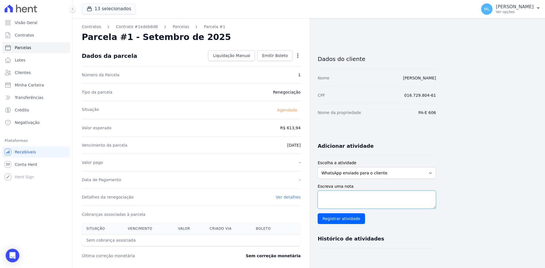
click at [352, 199] on textarea "Escreva uma nota" at bounding box center [377, 200] width 118 height 18
type textarea "r"
type textarea "renegociada de maio"
click at [355, 216] on input "Registrar atividade" at bounding box center [341, 219] width 47 height 11
click at [283, 57] on span "Emitir Boleto" at bounding box center [275, 56] width 26 height 6
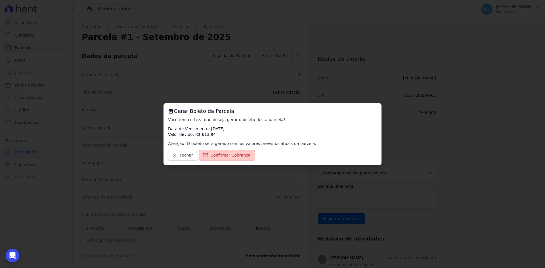
click at [238, 156] on span "Confirmar Cobrança" at bounding box center [231, 155] width 40 height 6
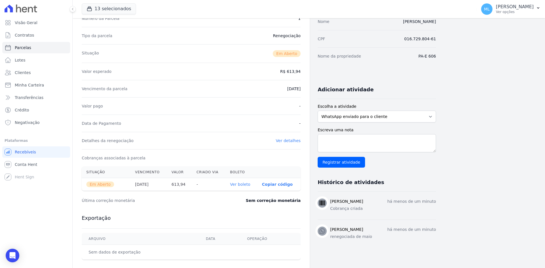
scroll to position [57, 0]
click at [240, 184] on link "Ver boleto" at bounding box center [240, 184] width 20 height 5
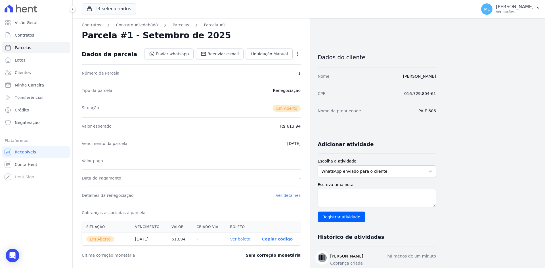
scroll to position [0, 0]
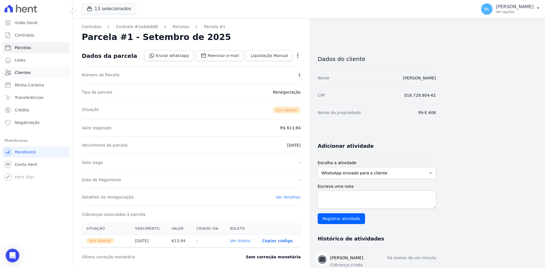
drag, startPoint x: 32, startPoint y: 69, endPoint x: 32, endPoint y: 77, distance: 8.0
click at [32, 69] on link "Clientes" at bounding box center [36, 72] width 68 height 11
click at [33, 86] on span "Minha Carteira" at bounding box center [29, 85] width 29 height 6
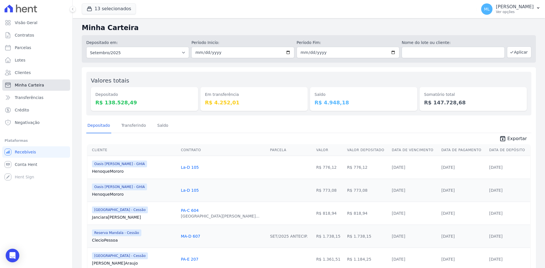
click at [39, 82] on span "Minha Carteira" at bounding box center [29, 85] width 29 height 6
click at [104, 9] on button "13 selecionados" at bounding box center [109, 8] width 54 height 11
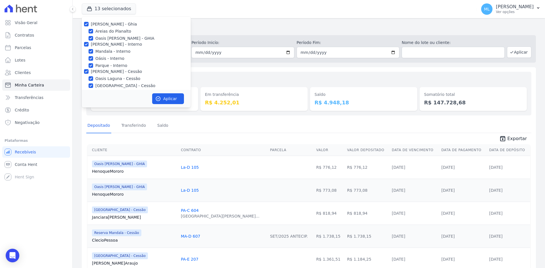
click at [92, 26] on div "Celina Guimaraes - Ghia Areias do Planalto Oasis Celina Guimaraes - GHIA Celina…" at bounding box center [136, 79] width 109 height 125
click at [84, 24] on input "[PERSON_NAME] - Ghia" at bounding box center [86, 24] width 5 height 5
checkbox input "false"
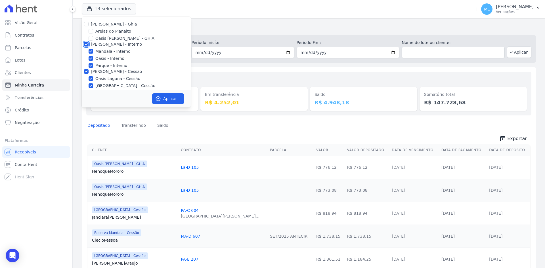
click at [86, 45] on input "[PERSON_NAME] - Interno" at bounding box center [86, 44] width 5 height 5
checkbox input "false"
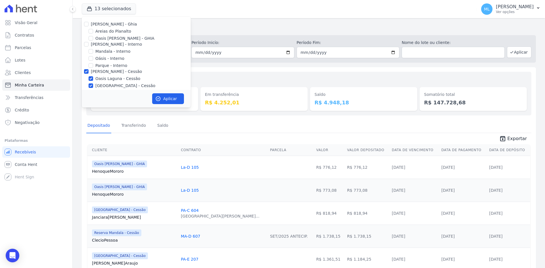
click at [84, 70] on div at bounding box center [86, 72] width 5 height 6
click at [85, 72] on input "[PERSON_NAME] - Cessão" at bounding box center [86, 71] width 5 height 5
checkbox input "false"
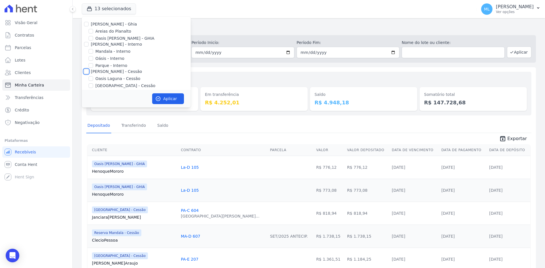
checkbox input "false"
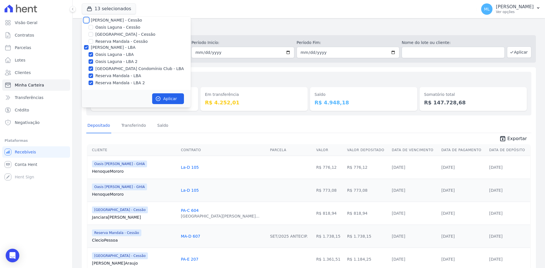
scroll to position [52, 0]
click at [86, 49] on input "[PERSON_NAME] - LBA" at bounding box center [86, 47] width 5 height 5
checkbox input "false"
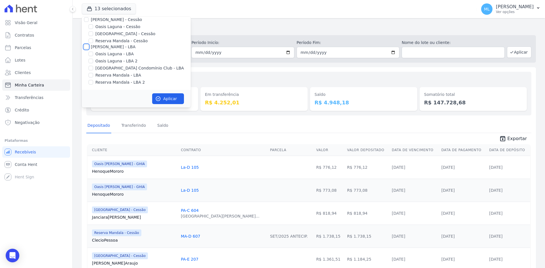
checkbox input "false"
click at [90, 76] on input "Reserva Mandala - LBA" at bounding box center [91, 75] width 5 height 5
checkbox input "true"
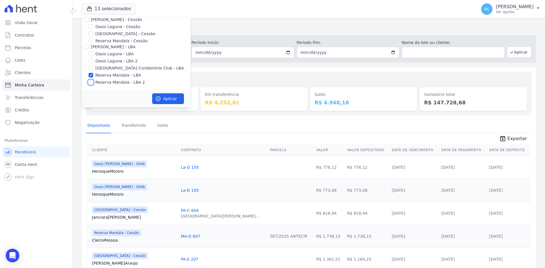
click at [92, 81] on input "Reserva Mandala - LBA 2" at bounding box center [91, 82] width 5 height 5
checkbox input "true"
click at [171, 97] on button "Aplicar" at bounding box center [168, 98] width 32 height 11
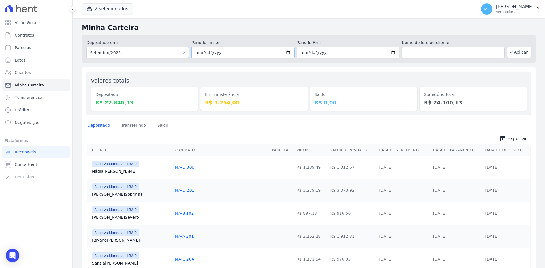
click at [287, 53] on input "2025-09-01" at bounding box center [242, 52] width 103 height 11
type input "[DATE]"
click at [392, 52] on input "2025-09-30" at bounding box center [348, 52] width 103 height 11
type input "[DATE]"
click at [517, 53] on button "Aplicar" at bounding box center [519, 52] width 24 height 11
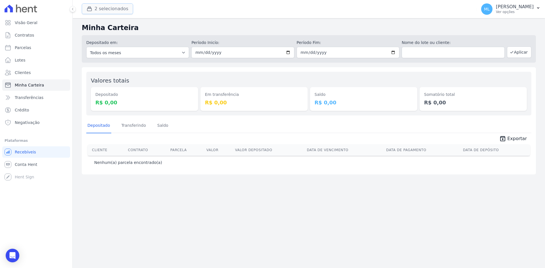
click at [110, 5] on button "2 selecionados" at bounding box center [107, 8] width 51 height 11
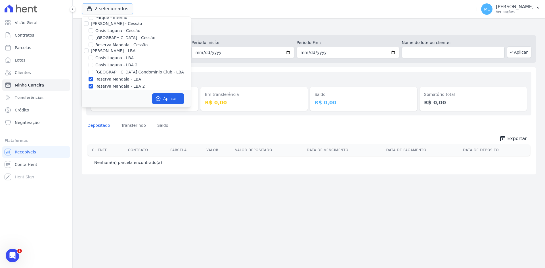
scroll to position [52, 0]
click at [108, 76] on label "Reserva Mandala - LBA" at bounding box center [118, 75] width 46 height 6
click at [93, 76] on input "Reserva Mandala - LBA" at bounding box center [91, 75] width 5 height 5
checkbox input "false"
click at [110, 83] on label "Reserva Mandala - LBA 2" at bounding box center [119, 82] width 49 height 6
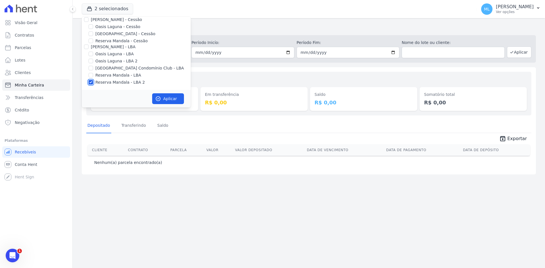
click at [93, 83] on input "Reserva Mandala - LBA 2" at bounding box center [91, 82] width 5 height 5
checkbox input "false"
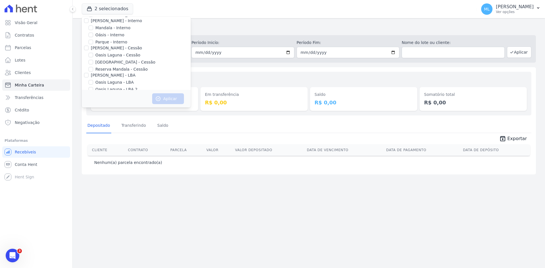
click at [116, 71] on label "Reserva Mandala - Cessão" at bounding box center [121, 69] width 52 height 6
click at [93, 71] on input "Reserva Mandala - Cessão" at bounding box center [91, 69] width 5 height 5
checkbox input "true"
click at [170, 97] on button "Aplicar" at bounding box center [168, 98] width 32 height 11
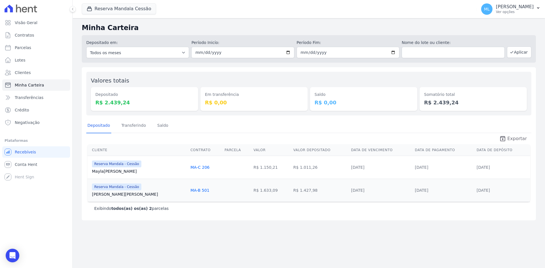
click at [511, 137] on span "Exportar" at bounding box center [517, 138] width 20 height 7
